Goal: Task Accomplishment & Management: Manage account settings

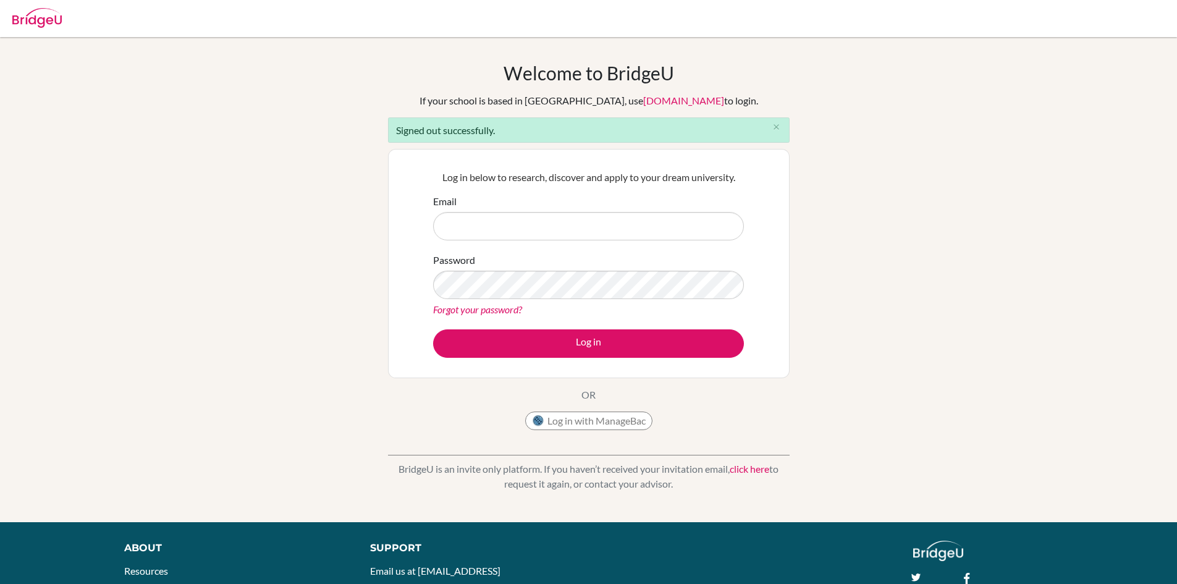
drag, startPoint x: 749, startPoint y: 227, endPoint x: 732, endPoint y: 233, distance: 17.8
click at [749, 227] on div "Log in below to research, discover and apply to your dream university. Email Pa…" at bounding box center [589, 263] width 326 height 203
click at [563, 240] on input "Email" at bounding box center [588, 226] width 311 height 28
drag, startPoint x: 563, startPoint y: 240, endPoint x: 554, endPoint y: 240, distance: 9.3
click at [556, 240] on input "Email" at bounding box center [588, 226] width 311 height 28
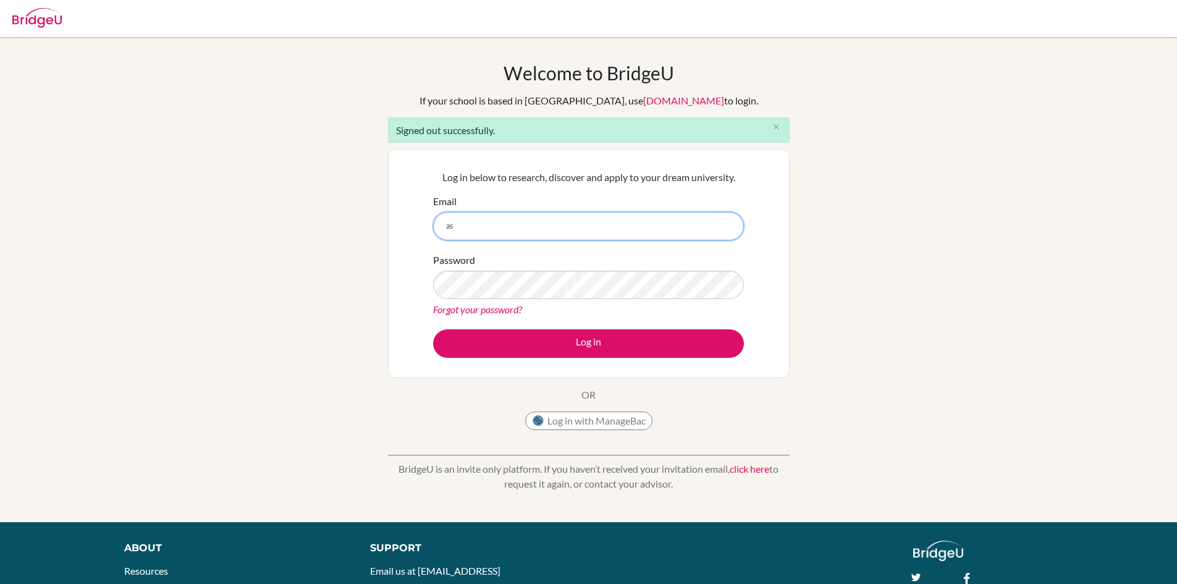
type input "a"
type input "[EMAIL_ADDRESS][DOMAIN_NAME]"
click at [433, 329] on button "Log in" at bounding box center [588, 343] width 311 height 28
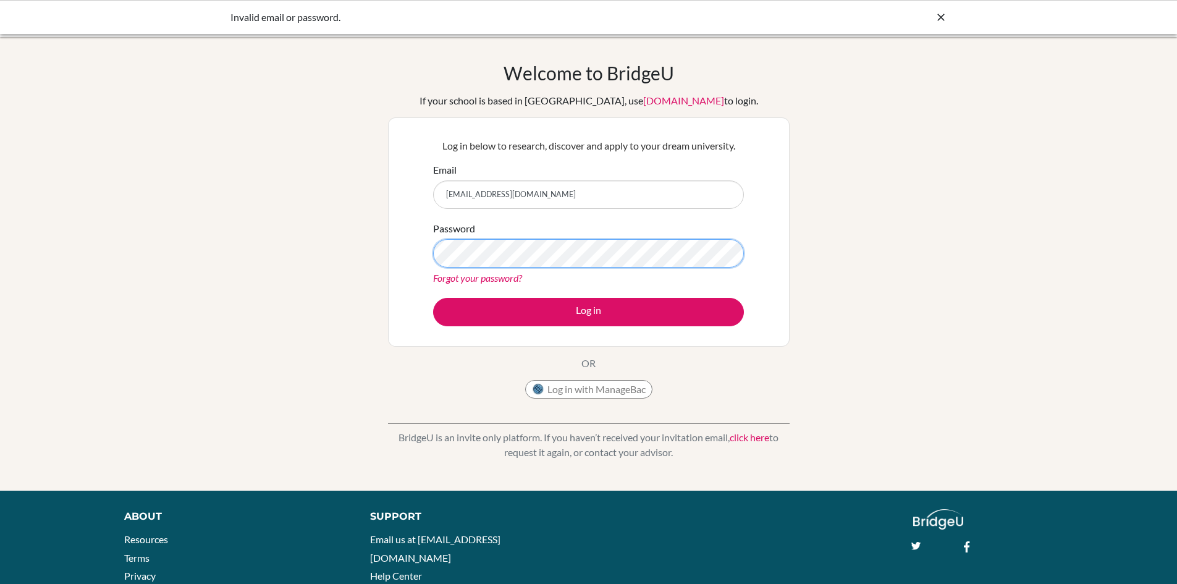
click at [433, 298] on button "Log in" at bounding box center [588, 312] width 311 height 28
